Goal: Transaction & Acquisition: Obtain resource

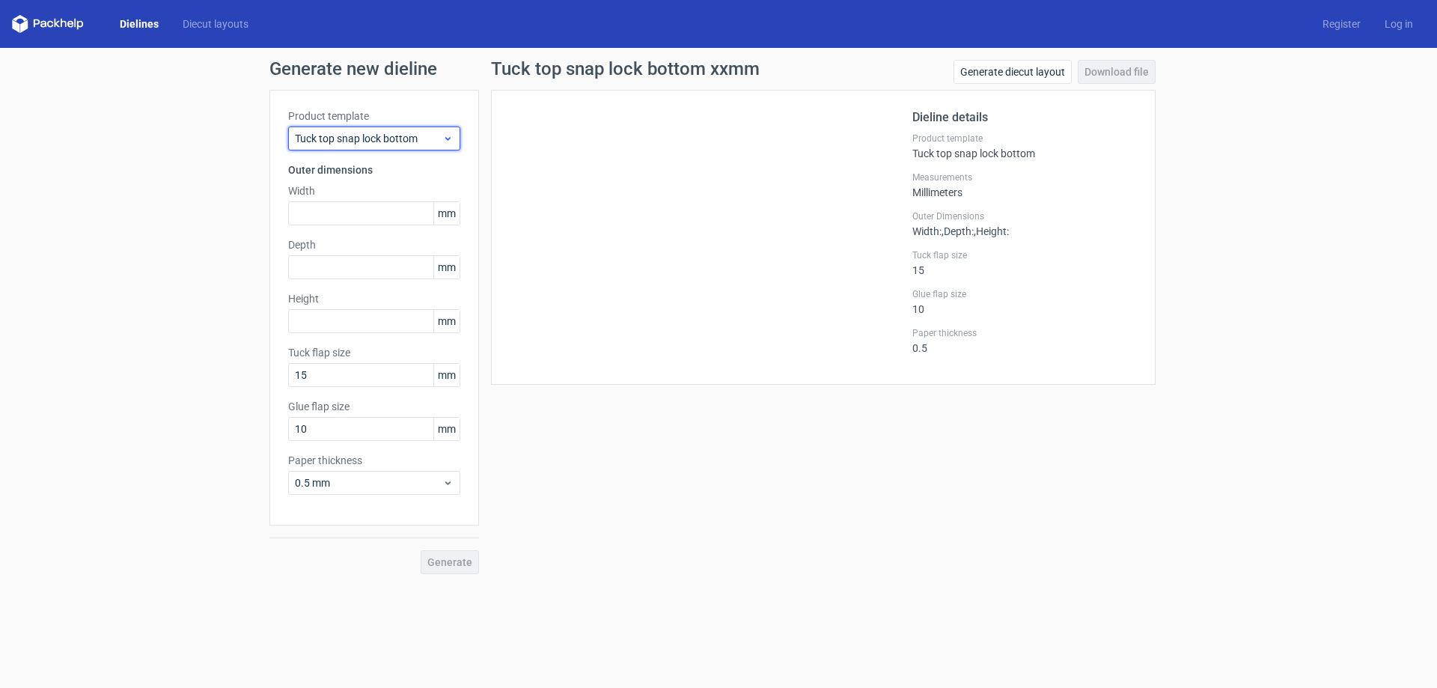
click at [366, 135] on span "Tuck top snap lock bottom" at bounding box center [368, 138] width 147 height 15
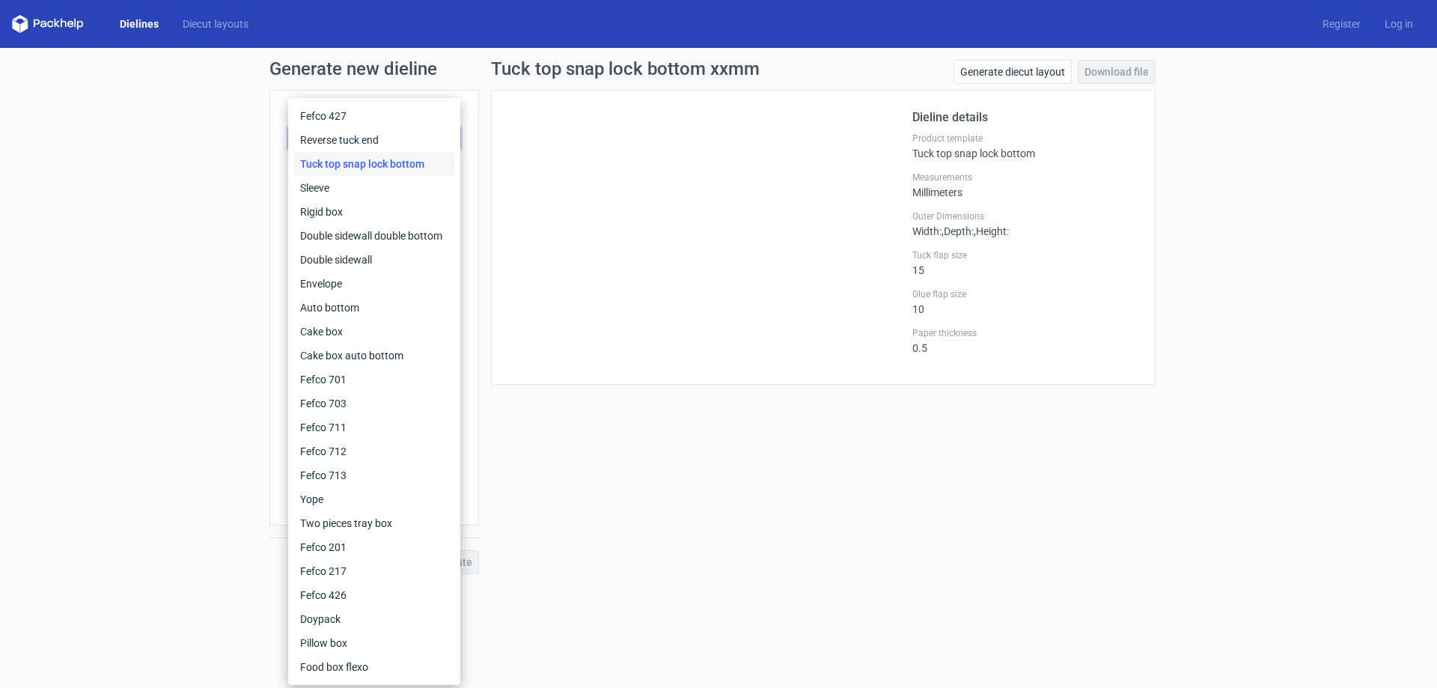
click at [85, 175] on div "Generate new dieline Product template Tuck top snap lock bottom Outer dimension…" at bounding box center [718, 317] width 1437 height 538
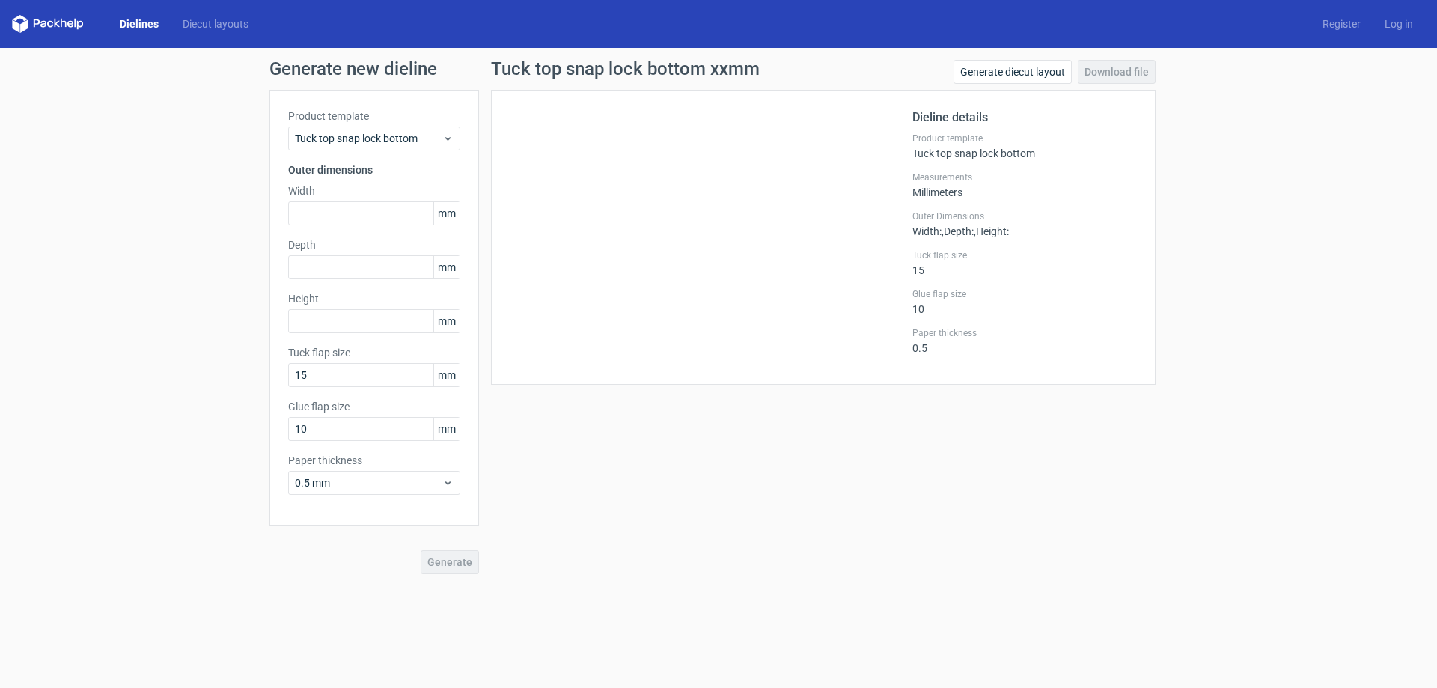
click at [132, 16] on div "Dielines Diecut layouts" at bounding box center [136, 24] width 248 height 18
click at [144, 21] on link "Dielines" at bounding box center [139, 23] width 63 height 15
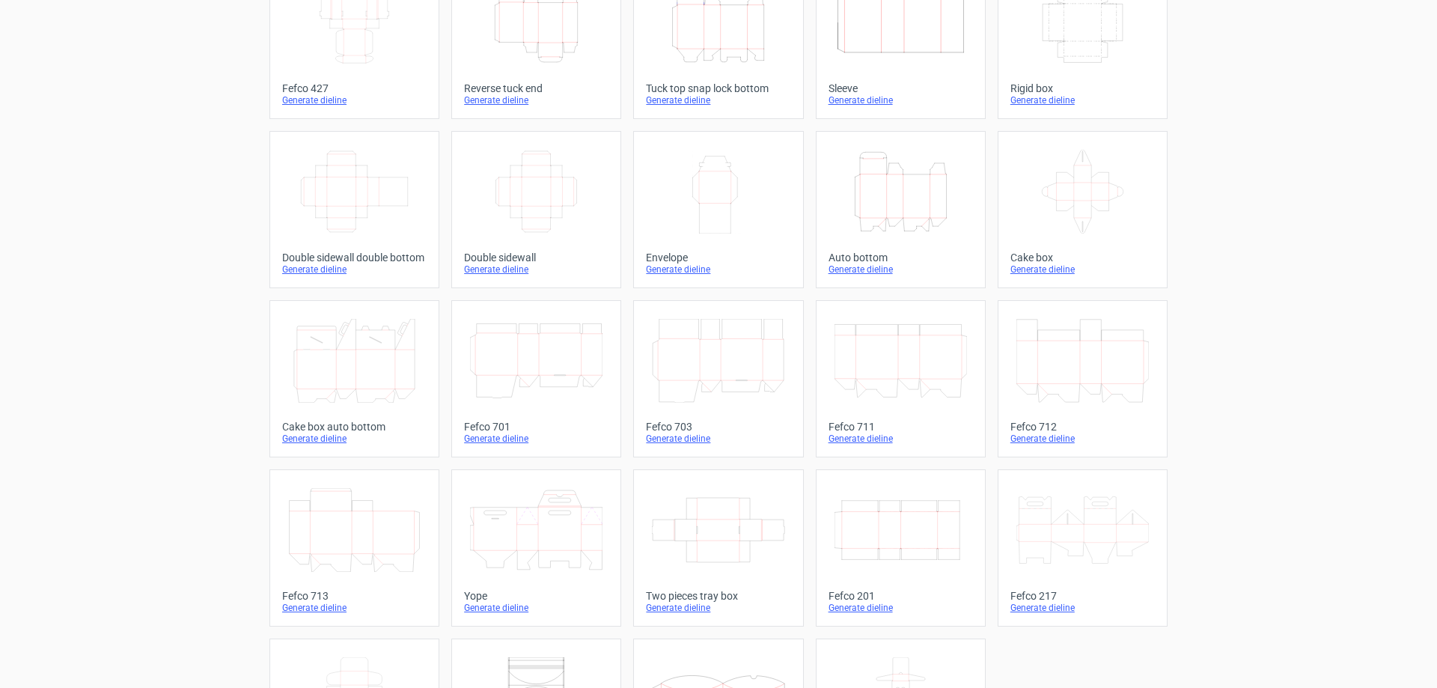
scroll to position [248, 0]
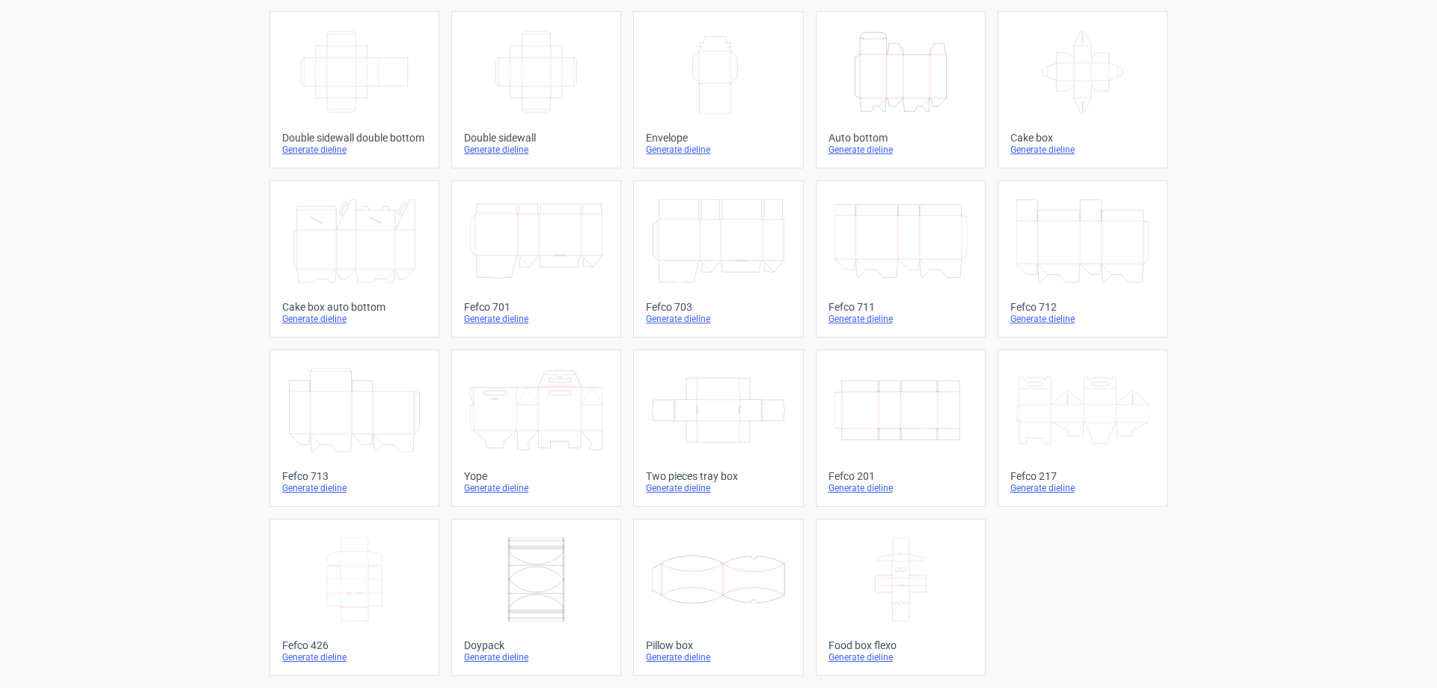
click at [1050, 419] on icon at bounding box center [1082, 410] width 132 height 84
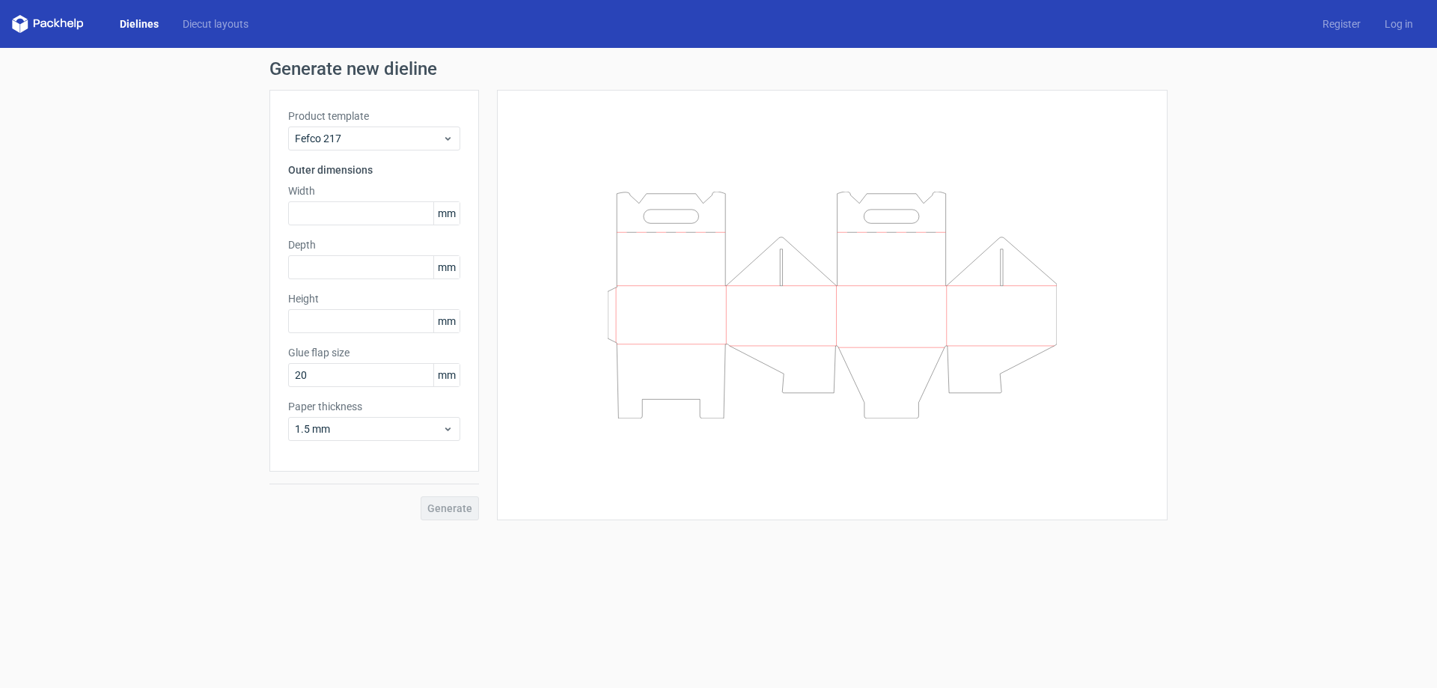
click at [355, 231] on div "Product template Fefco 217 Outer dimensions Width mm Depth mm Height mm Glue fl…" at bounding box center [373, 281] width 209 height 382
click at [353, 218] on input "text" at bounding box center [374, 213] width 172 height 24
type input "255"
type input "155"
type input "340"
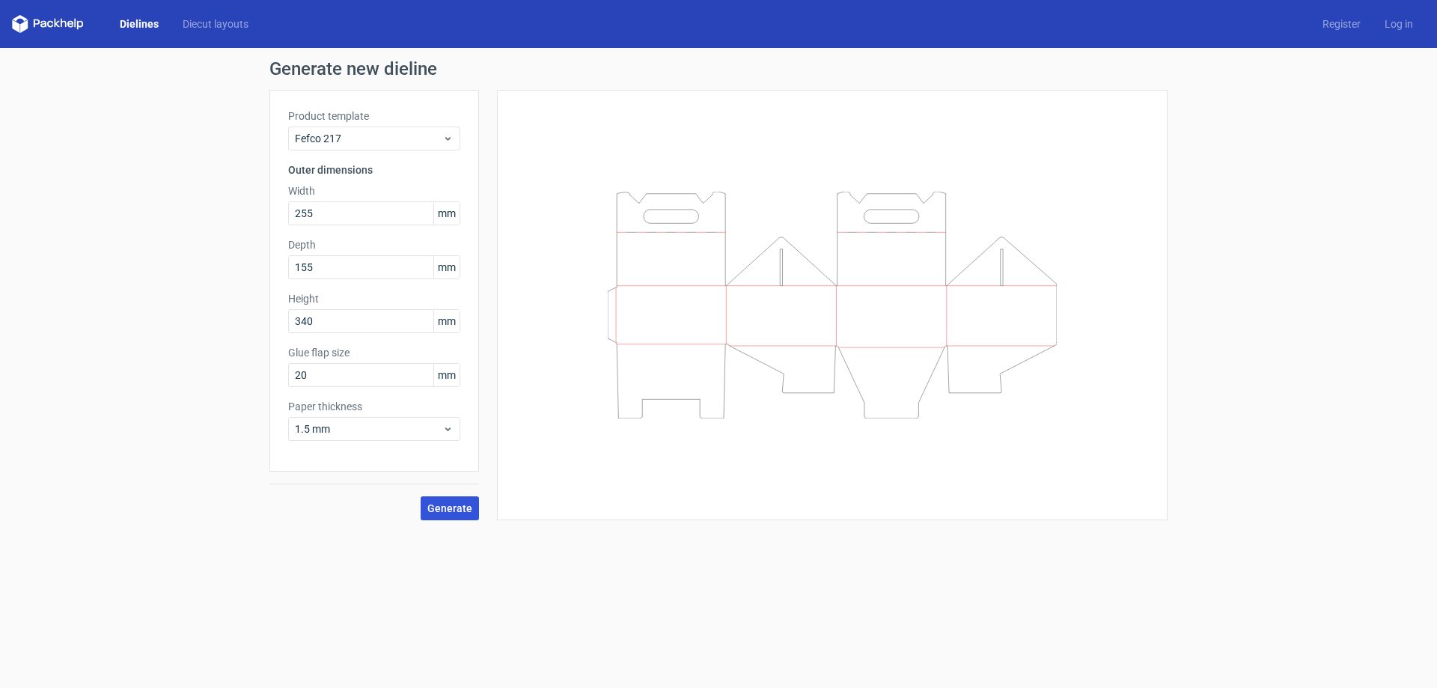
click at [456, 503] on span "Generate" at bounding box center [449, 508] width 45 height 10
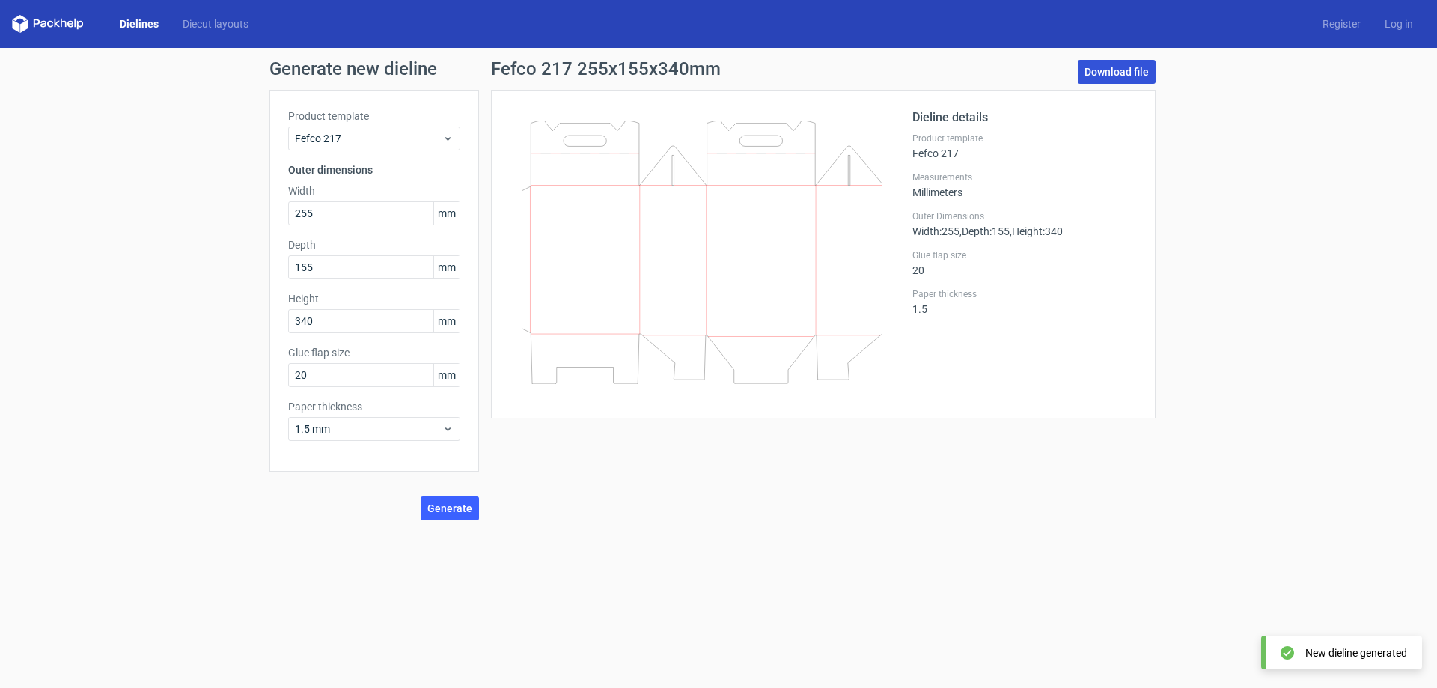
click at [1122, 65] on link "Download file" at bounding box center [1116, 72] width 78 height 24
